Goal: Register for event/course

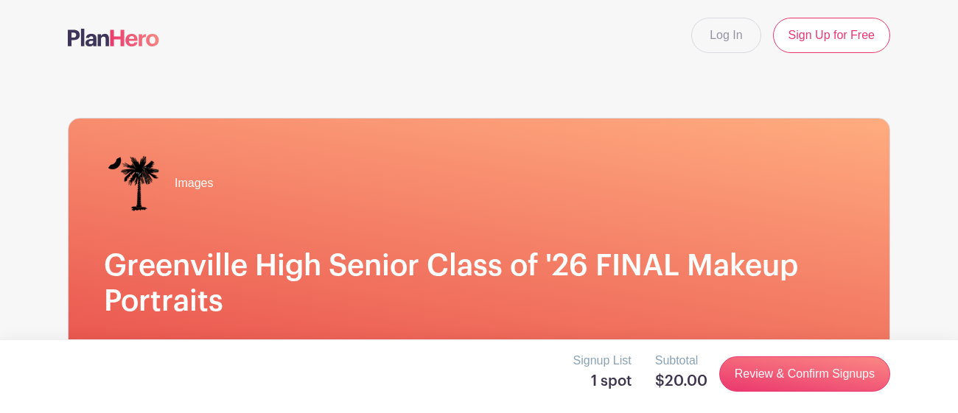
click at [609, 385] on h5 "1 spot" at bounding box center [602, 382] width 58 height 18
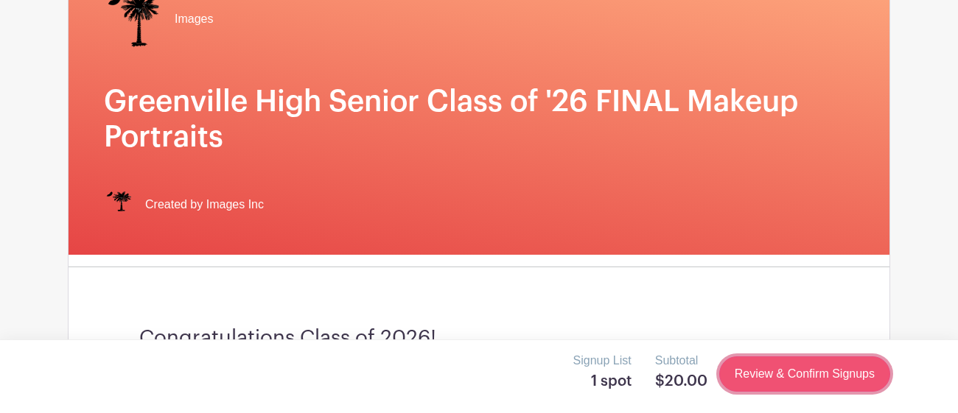
click at [744, 373] on link "Review & Confirm Signups" at bounding box center [804, 374] width 171 height 35
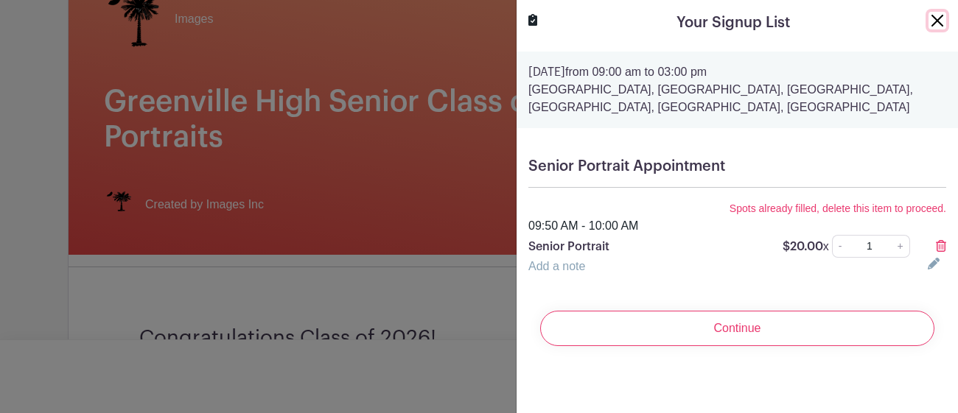
click at [937, 14] on button "Close" at bounding box center [937, 21] width 18 height 18
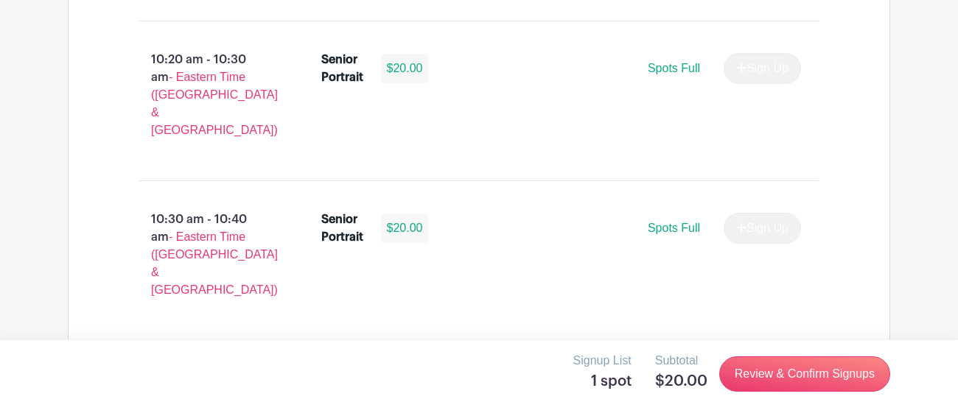
scroll to position [2399, 0]
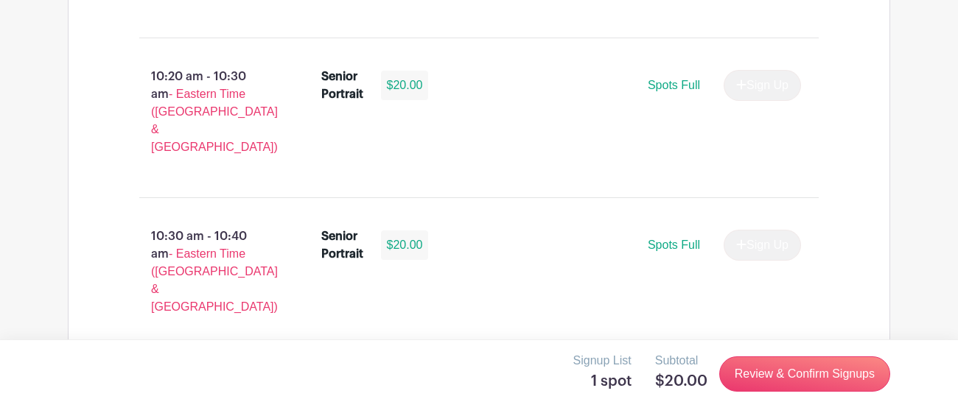
scroll to position [2377, 0]
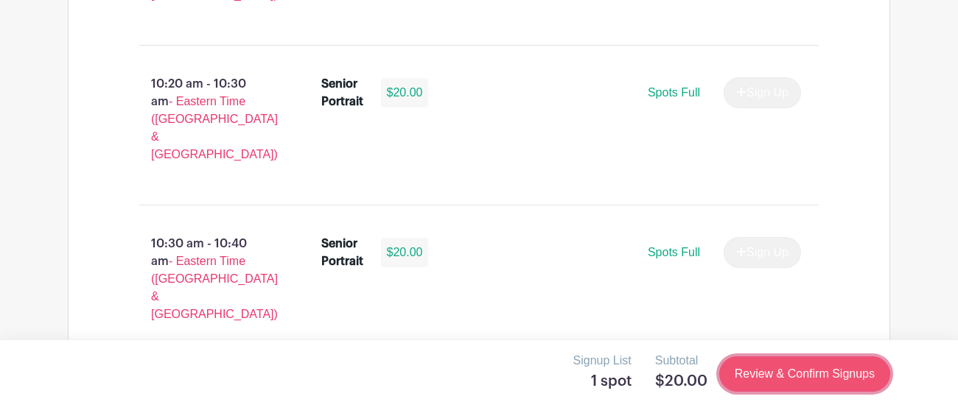
click at [750, 390] on link "Review & Confirm Signups" at bounding box center [804, 374] width 171 height 35
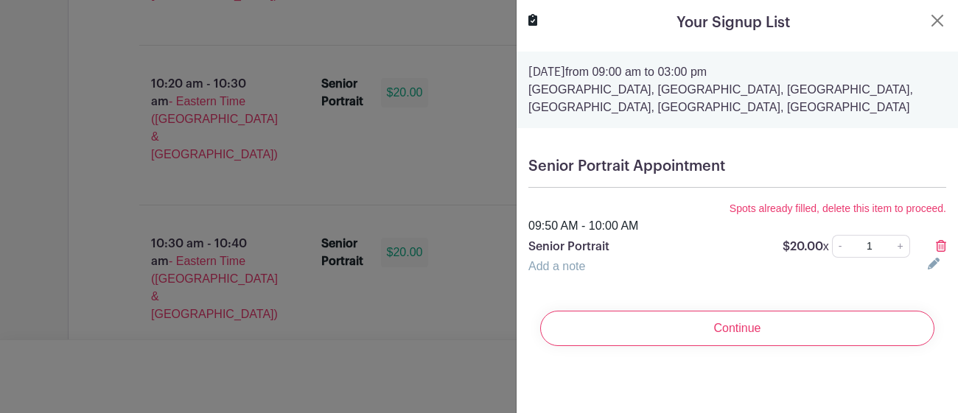
click at [945, 260] on link at bounding box center [937, 264] width 18 height 12
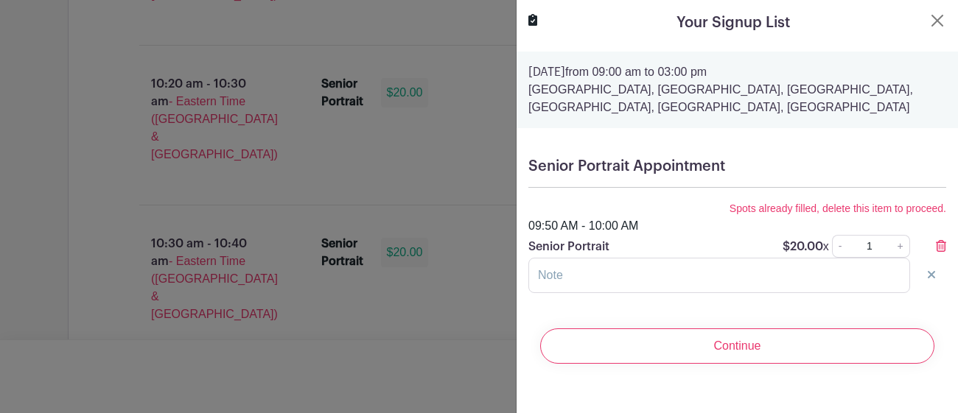
click at [940, 250] on icon at bounding box center [941, 246] width 10 height 12
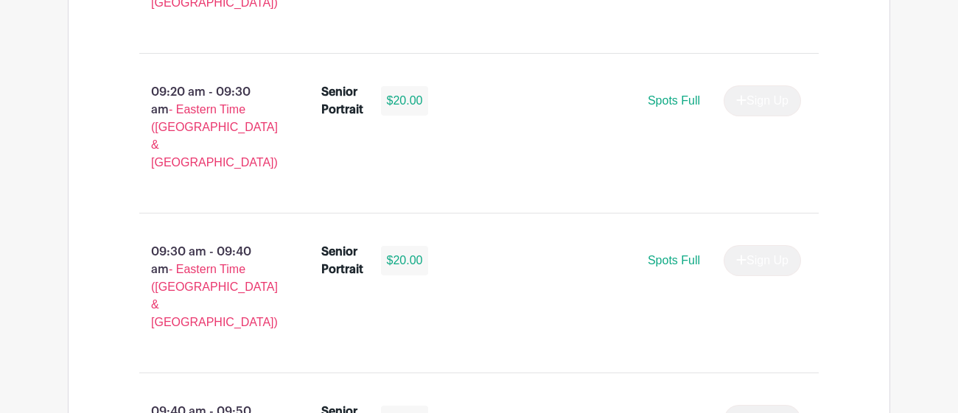
scroll to position [1405, 0]
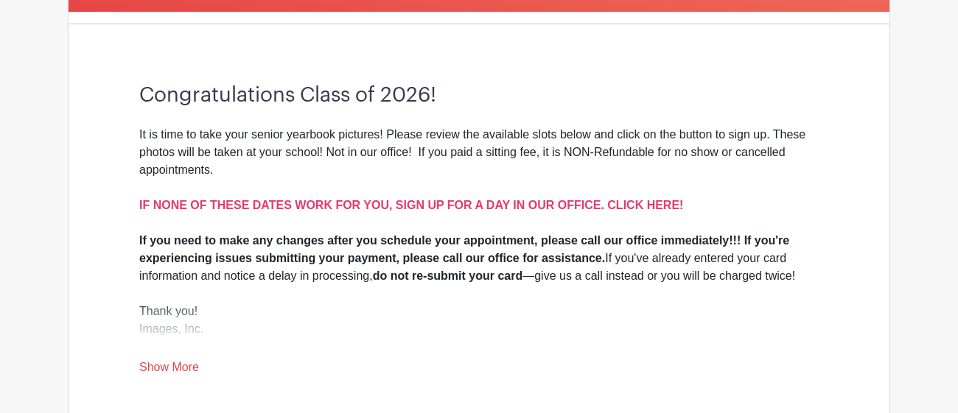
scroll to position [418, 0]
